Goal: Obtain resource: Download file/media

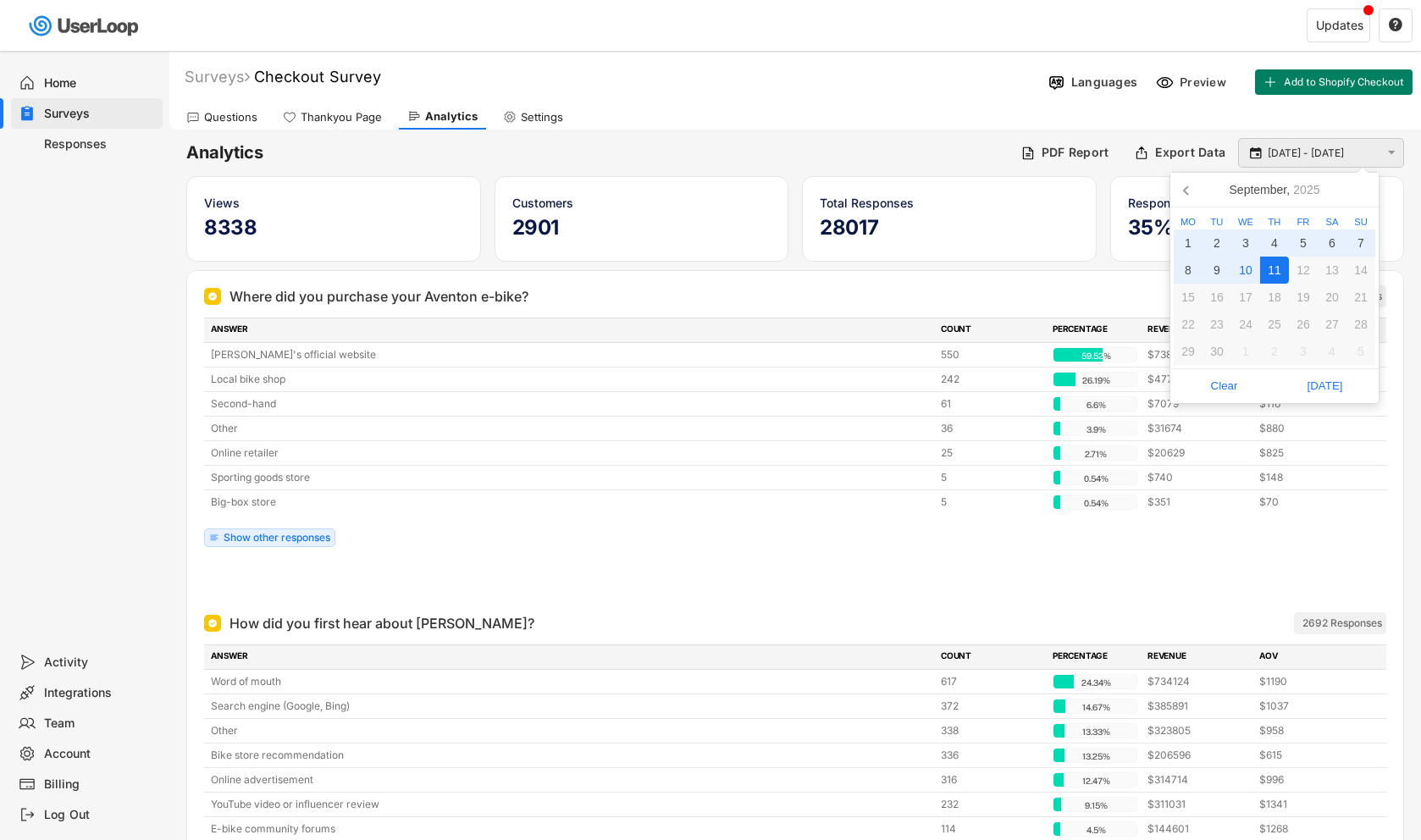
click at [1297, 151] on input "[DATE] - [DATE]" at bounding box center [1322, 153] width 111 height 17
click at [1327, 153] on input "[DATE] - [DATE]" at bounding box center [1322, 153] width 111 height 17
click at [1307, 154] on input "[DATE] - [DATE]" at bounding box center [1322, 153] width 111 height 17
click at [1213, 245] on div "2" at bounding box center [1216, 243] width 29 height 27
click at [1267, 279] on div "11" at bounding box center [1274, 269] width 29 height 27
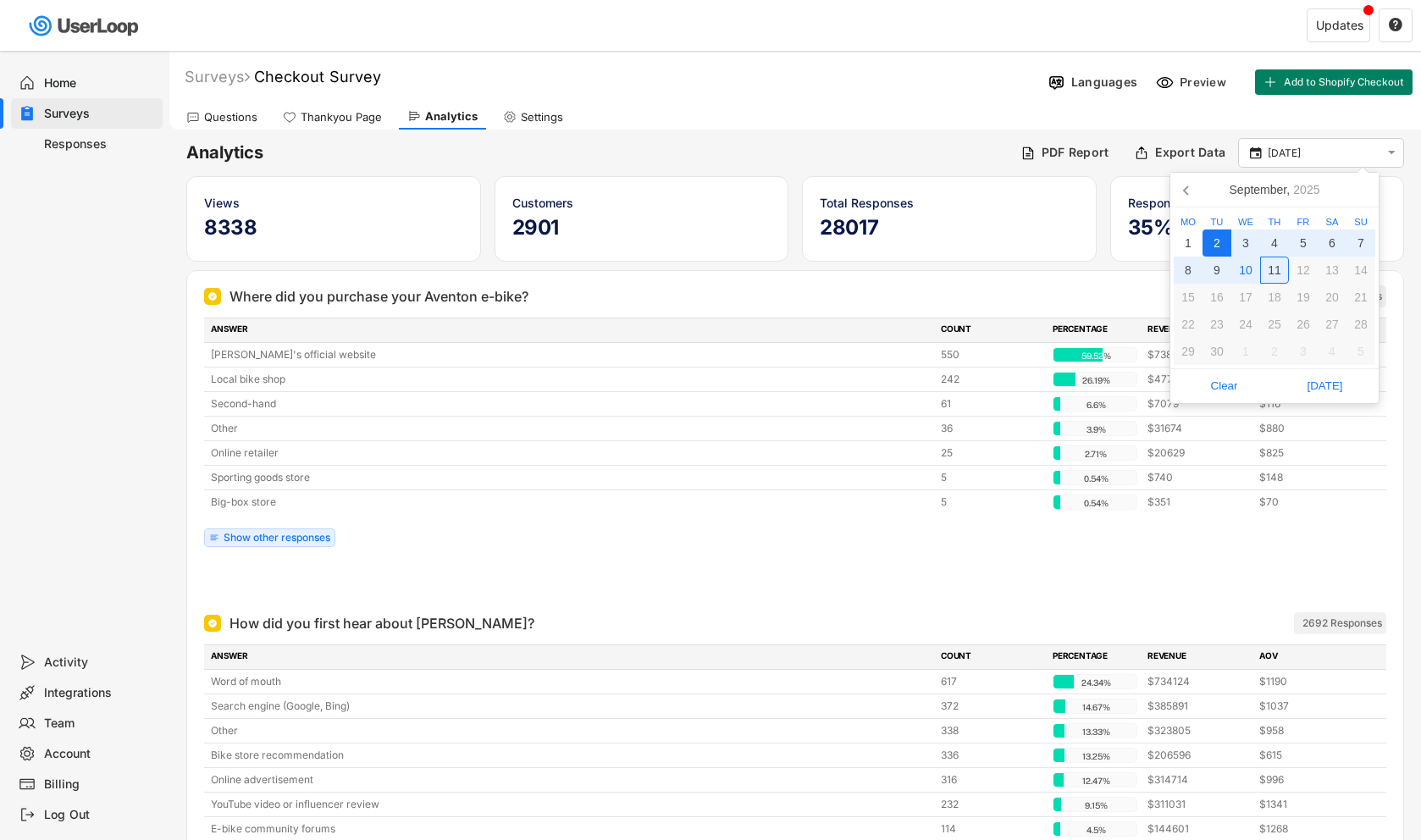
type input "[DATE] - [DATE]"
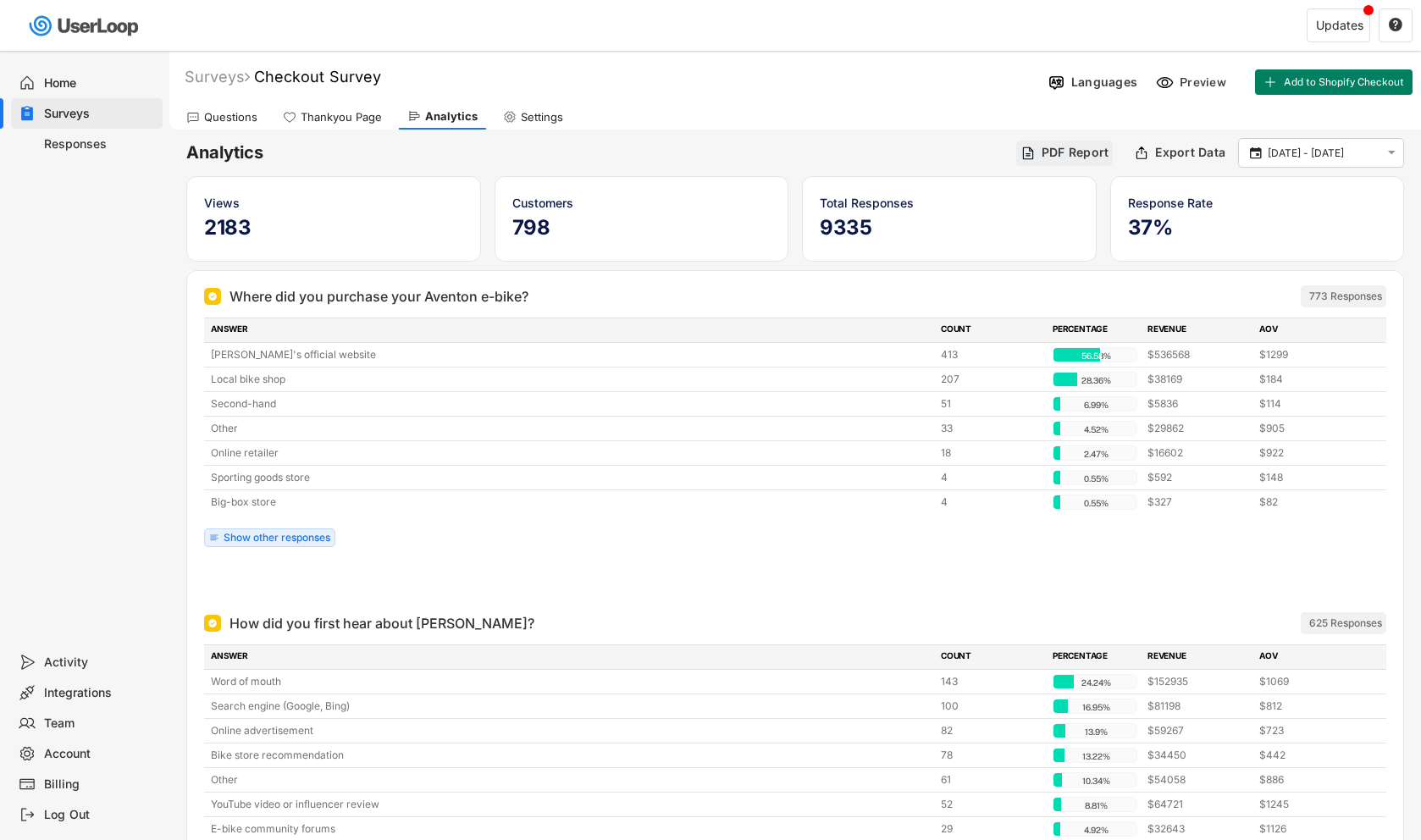
click at [1069, 155] on div "PDF Report" at bounding box center [1075, 152] width 68 height 15
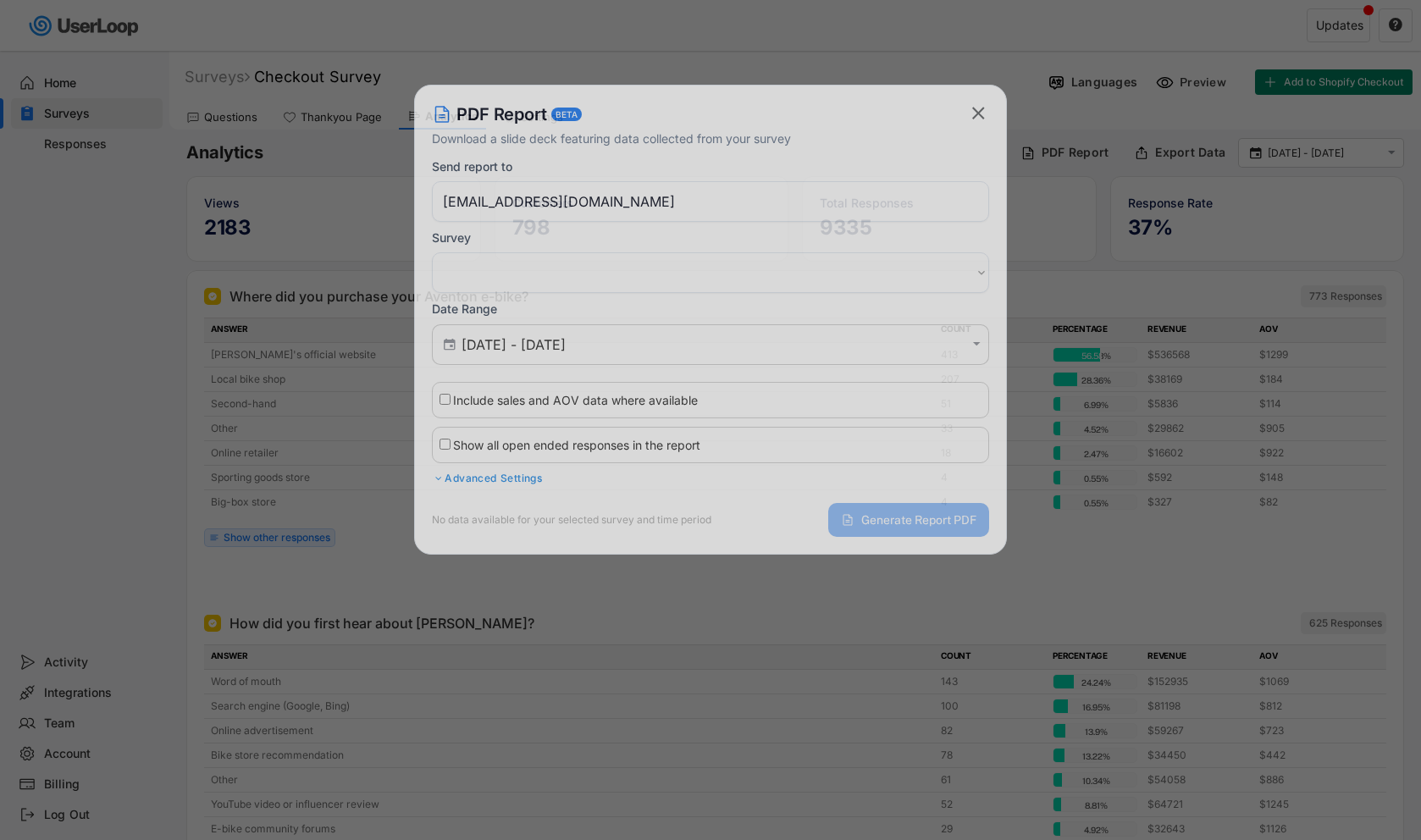
select select ""1348695171700984260__LOOKUP__1753840502520x734144607507185700""
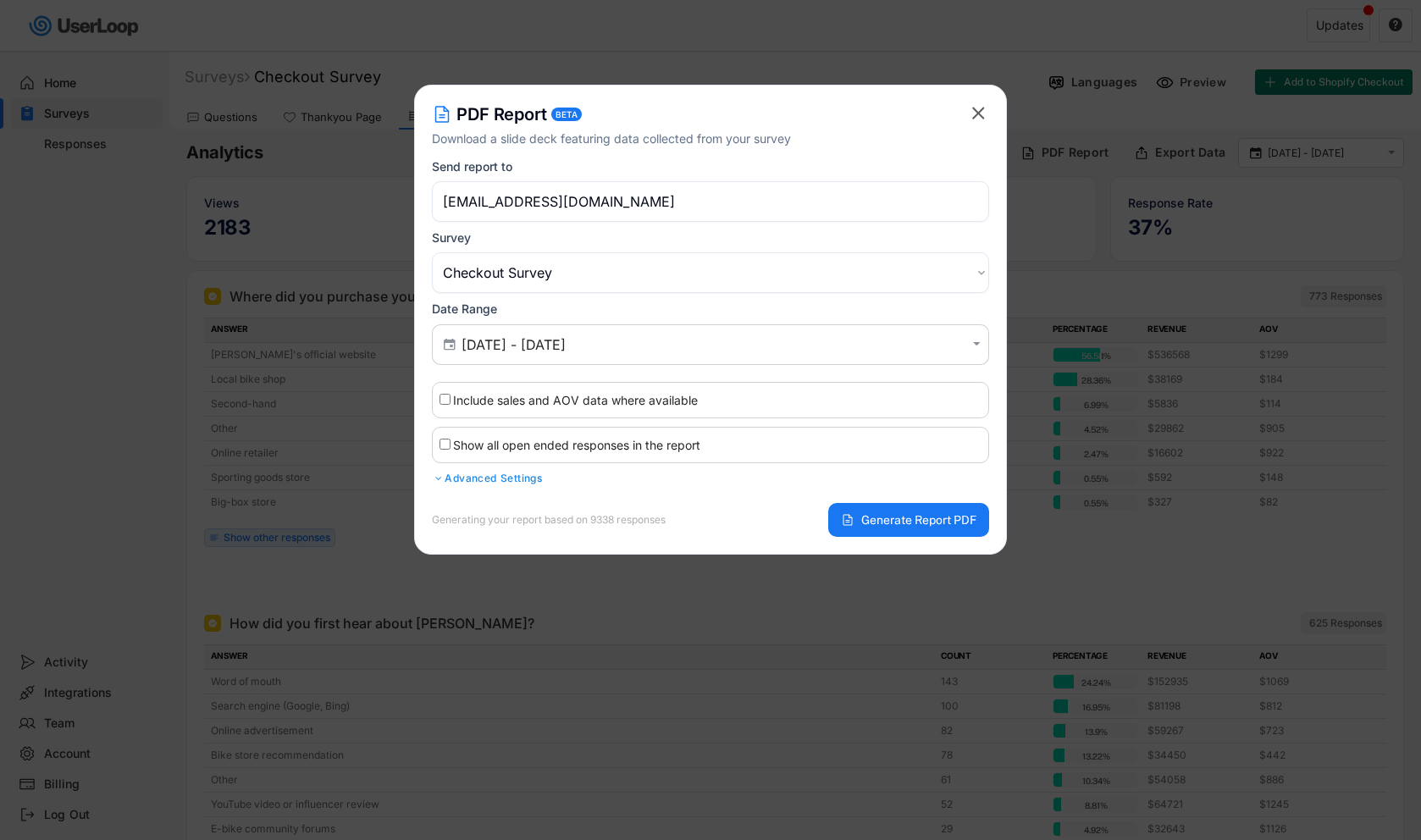
click at [698, 448] on label "Show all open ended responses in the report" at bounding box center [576, 445] width 248 height 15
click at [451, 448] on input "Show all open ended responses in the report" at bounding box center [445, 444] width 11 height 11
checkbox input "true"
click at [890, 524] on span "Generate Report PDF" at bounding box center [918, 520] width 115 height 12
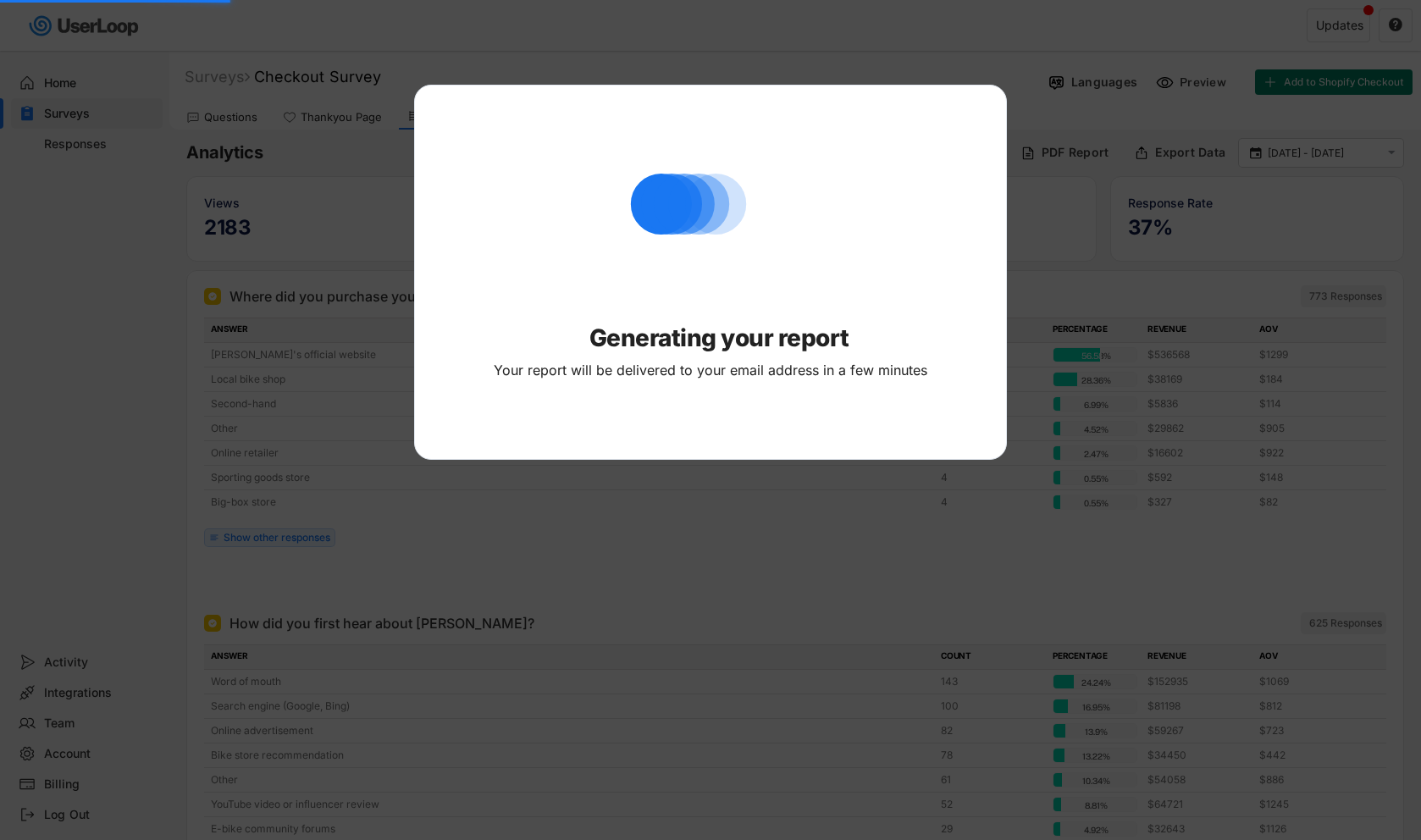
select select ""PLACEHOLDER_1427118222253""
checkbox input "false"
